Goal: Task Accomplishment & Management: Manage account settings

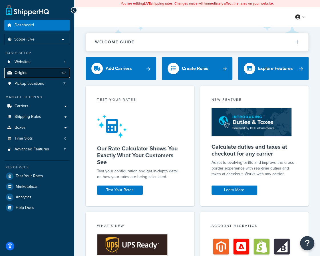
click at [38, 71] on link "Origins 102" at bounding box center [37, 73] width 66 height 11
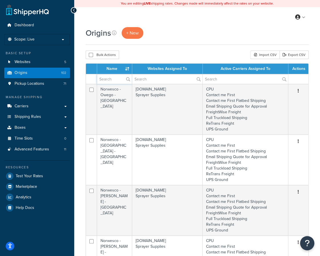
click at [112, 76] on input "text" at bounding box center [114, 79] width 35 height 10
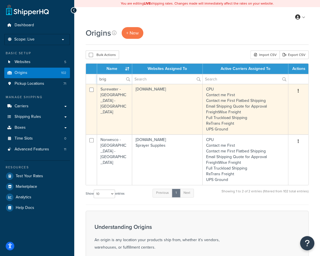
type input "brig"
click at [131, 105] on td "Surewater - [GEOGRAPHIC_DATA] - [GEOGRAPHIC_DATA]" at bounding box center [114, 109] width 35 height 51
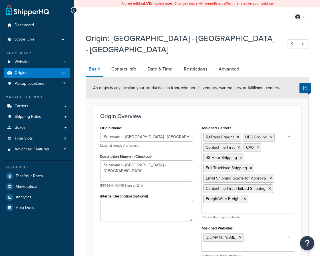
select select "44"
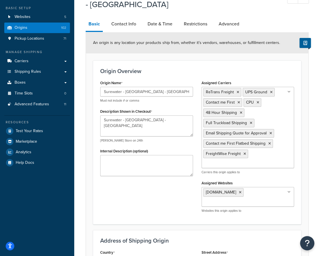
scroll to position [45, 0]
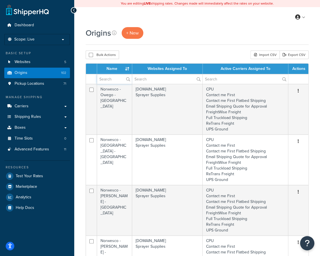
click at [113, 78] on input "text" at bounding box center [114, 79] width 35 height 10
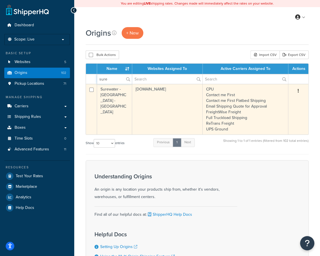
type input "sure"
click at [116, 100] on td "Surewater - [GEOGRAPHIC_DATA] - [GEOGRAPHIC_DATA]" at bounding box center [114, 109] width 35 height 51
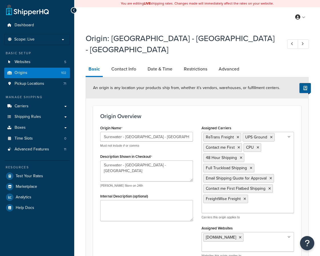
select select "44"
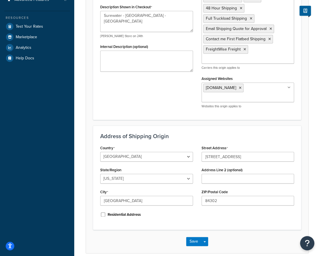
scroll to position [150, 0]
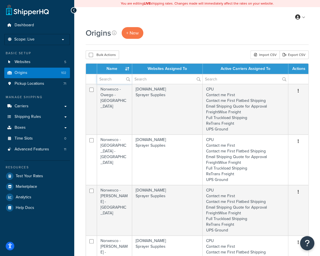
click at [108, 80] on input "text" at bounding box center [114, 79] width 35 height 10
type input "b"
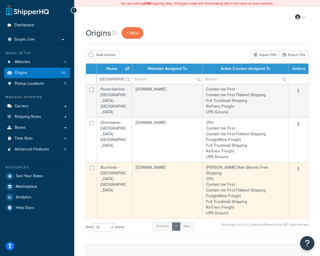
type input "lake city"
click at [112, 188] on td "Bushman - Lake City - PA" at bounding box center [114, 190] width 35 height 56
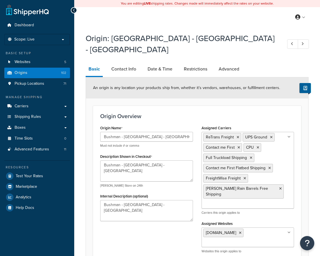
select select "38"
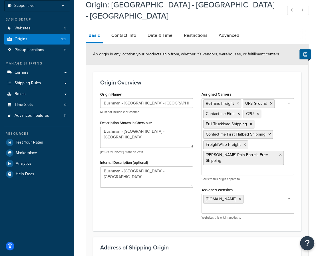
scroll to position [33, 0]
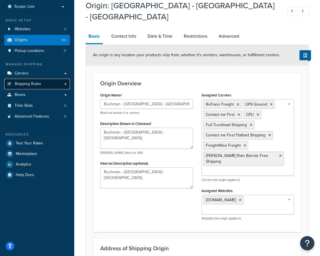
click at [37, 80] on link "Shipping Rules" at bounding box center [37, 84] width 66 height 11
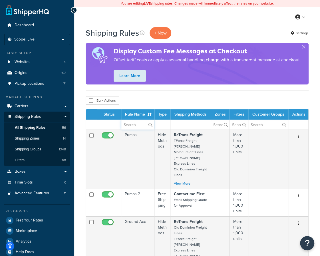
click at [130, 129] on input "text" at bounding box center [137, 125] width 33 height 10
type input "CPU"
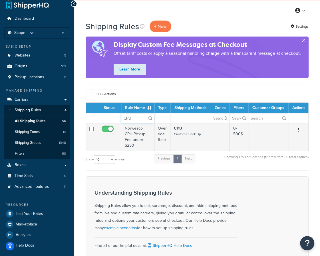
scroll to position [7, 0]
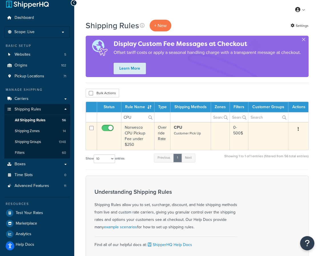
click at [133, 136] on td "Norwesco CPU Pickup Fee under $250" at bounding box center [137, 136] width 33 height 28
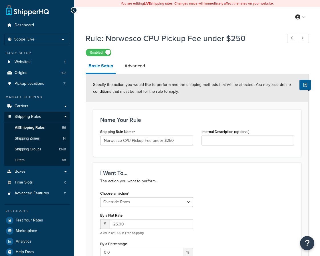
select select "OVERRIDE"
select select "LOCATION"
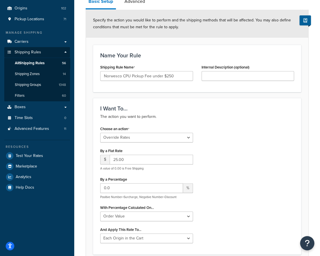
scroll to position [29, 0]
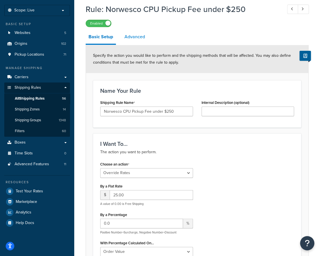
click at [134, 38] on link "Advanced" at bounding box center [135, 37] width 26 height 14
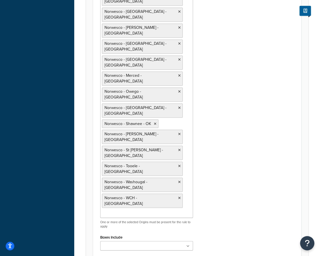
scroll to position [385, 0]
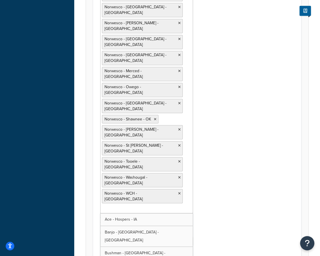
click at [163, 118] on ul "Norwesco - Albertville - AL Norwesco - Brigham City - UT Norwesco - Burnet - TX…" at bounding box center [146, 83] width 93 height 259
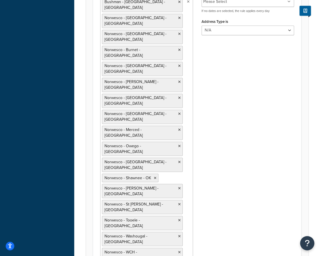
scroll to position [955, 0]
click at [229, 163] on div "Origins Include One or More Bushman - Lake City - PA Norwesco - Albertville - A…" at bounding box center [197, 157] width 202 height 336
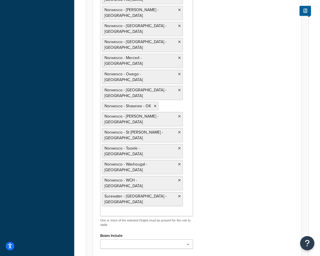
scroll to position [478, 0]
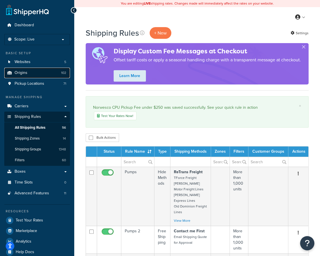
click at [22, 75] on span "Origins" at bounding box center [21, 72] width 13 height 5
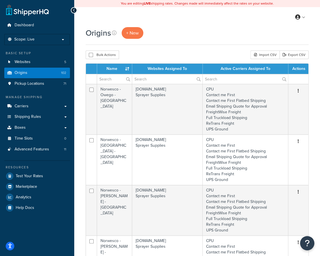
click at [224, 25] on div "My Profile Billing Global Settings Contact Us Logout" at bounding box center [197, 17] width 246 height 20
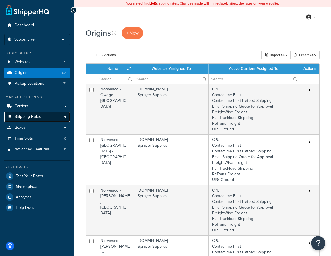
click at [18, 117] on span "Shipping Rules" at bounding box center [28, 116] width 27 height 5
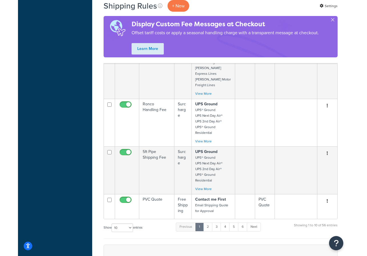
scroll to position [337, 0]
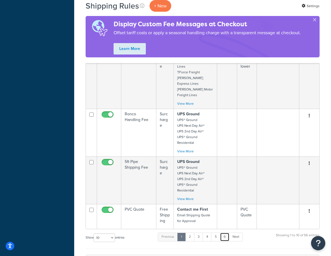
click at [225, 233] on link "6" at bounding box center [224, 237] width 9 height 9
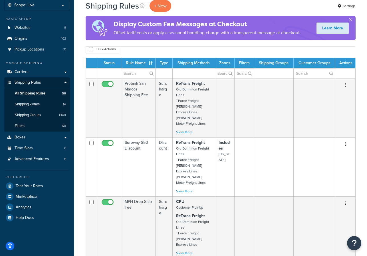
scroll to position [35, 0]
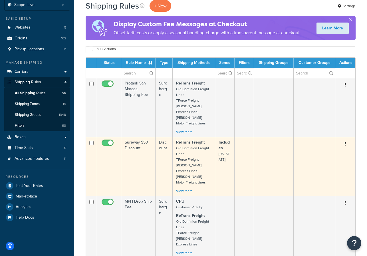
click at [132, 161] on td "Sureway $50 Discount" at bounding box center [138, 166] width 34 height 59
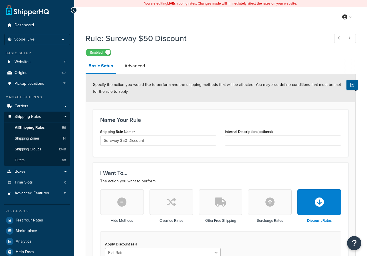
select select "LOCATION"
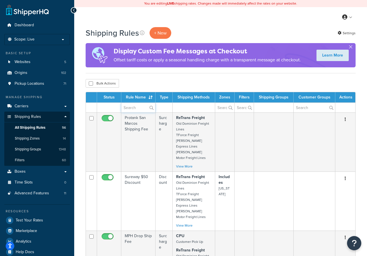
click at [135, 107] on input "text" at bounding box center [138, 108] width 34 height 10
type input "free"
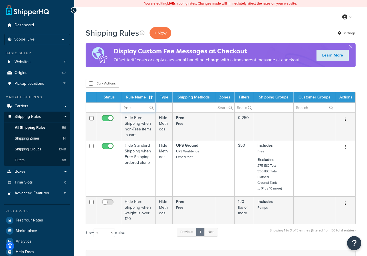
drag, startPoint x: 133, startPoint y: 106, endPoint x: 122, endPoint y: 109, distance: 11.6
click at [122, 109] on input "free" at bounding box center [138, 108] width 34 height 10
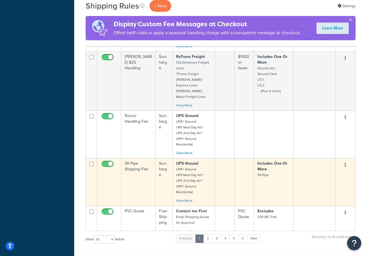
scroll to position [320, 0]
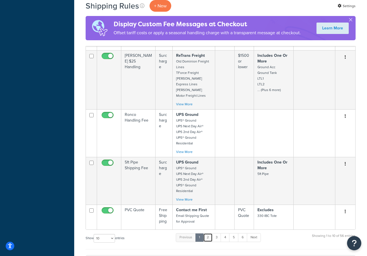
click at [210, 233] on link "2" at bounding box center [207, 237] width 9 height 9
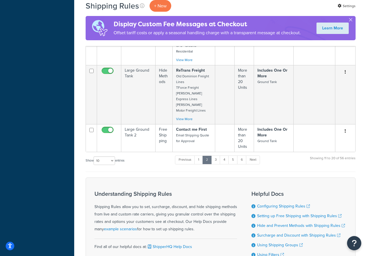
scroll to position [474, 0]
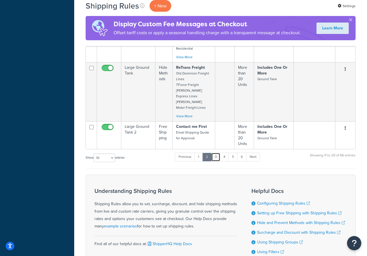
click at [215, 153] on link "3" at bounding box center [215, 157] width 9 height 9
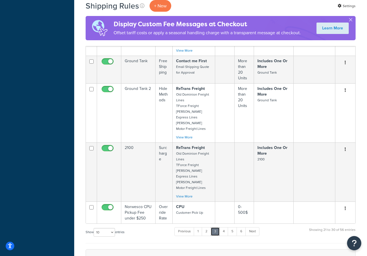
scroll to position [435, 0]
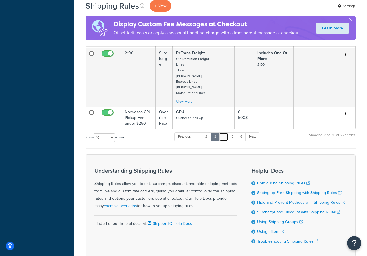
click at [226, 132] on link "4" at bounding box center [223, 136] width 9 height 9
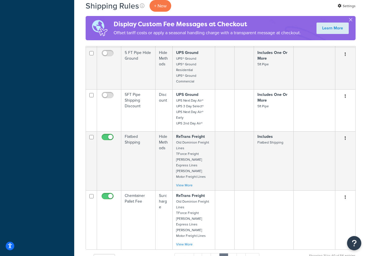
scroll to position [477, 0]
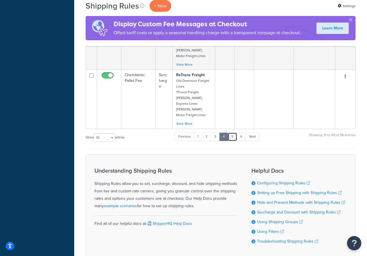
click at [232, 132] on link "5" at bounding box center [232, 136] width 9 height 9
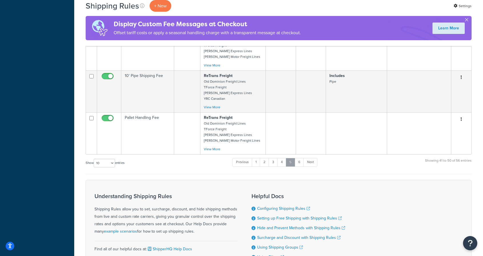
scroll to position [344, 0]
click at [303, 158] on link "6" at bounding box center [299, 162] width 9 height 9
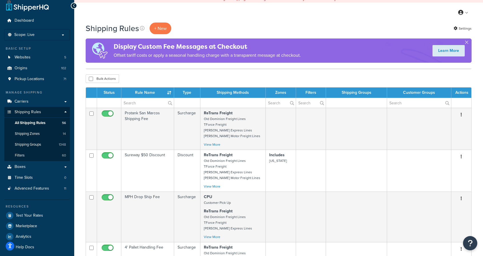
scroll to position [0, 0]
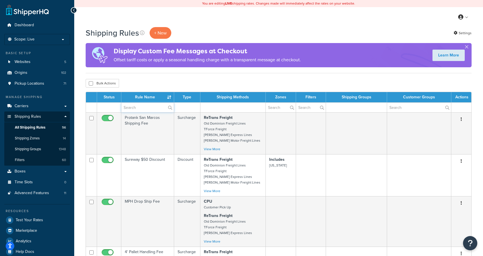
click at [142, 106] on input "text" at bounding box center [147, 108] width 53 height 10
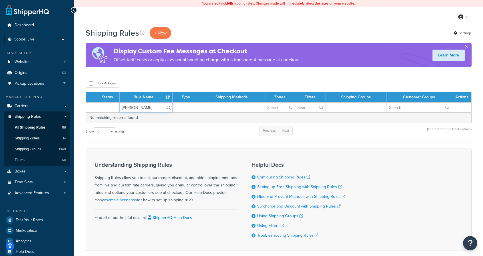
type input "bushman"
click at [27, 117] on span "Shipping Rules" at bounding box center [28, 116] width 27 height 5
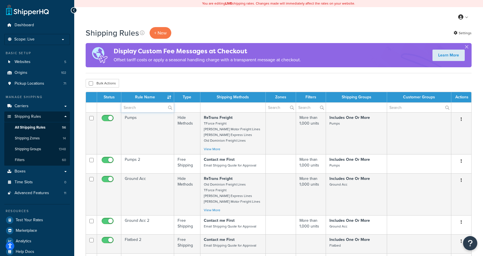
click at [137, 107] on input "text" at bounding box center [147, 108] width 53 height 10
type input "bush"
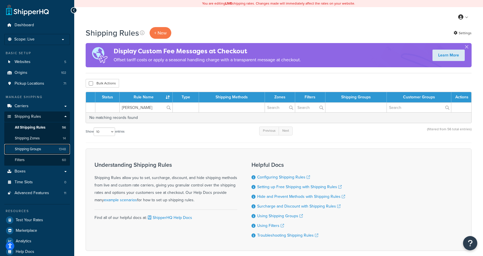
click at [39, 148] on span "Shipping Groups" at bounding box center [28, 149] width 26 height 5
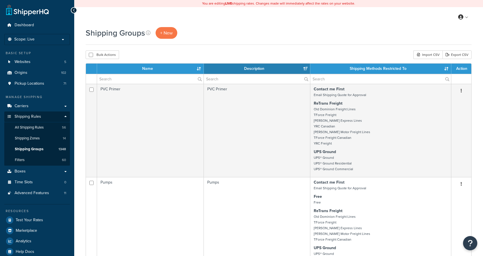
select select "15"
click at [63, 105] on link "Carriers" at bounding box center [37, 106] width 66 height 11
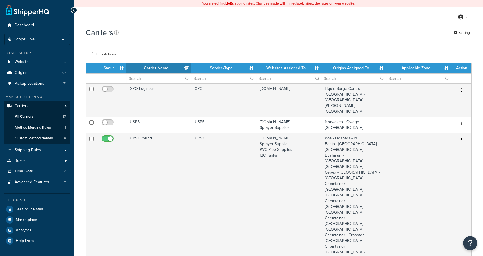
select select "15"
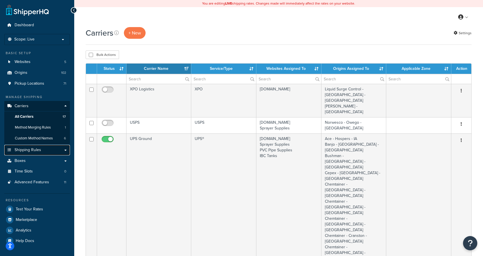
click at [26, 149] on span "Shipping Rules" at bounding box center [28, 150] width 27 height 5
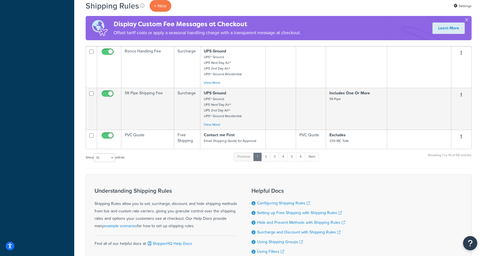
scroll to position [292, 0]
click at [107, 156] on select "10 15 25 50 100 1000" at bounding box center [104, 157] width 21 height 9
select select "100"
click at [94, 153] on select "10 15 25 50 100 1000" at bounding box center [104, 157] width 21 height 9
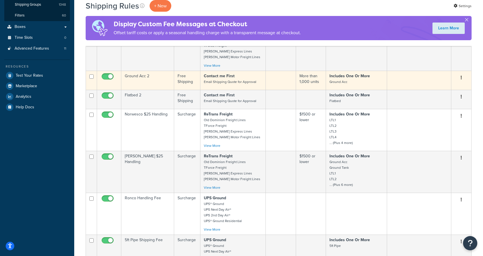
scroll to position [144, 0]
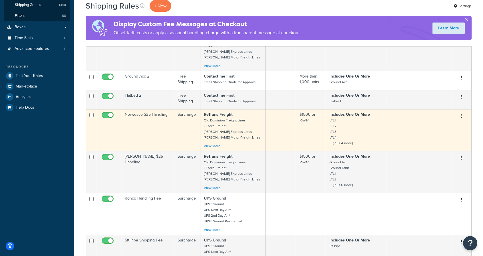
click at [149, 135] on td "Norwesco $25 Handling" at bounding box center [147, 130] width 53 height 42
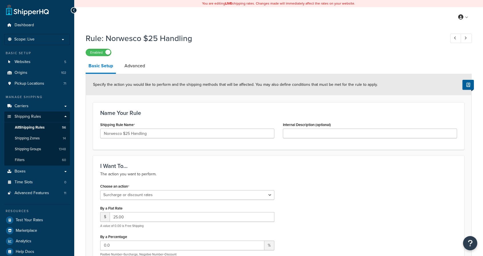
select select "SURCHARGE"
select select "ORDER"
select select "LOCATION"
